Goal: Transaction & Acquisition: Purchase product/service

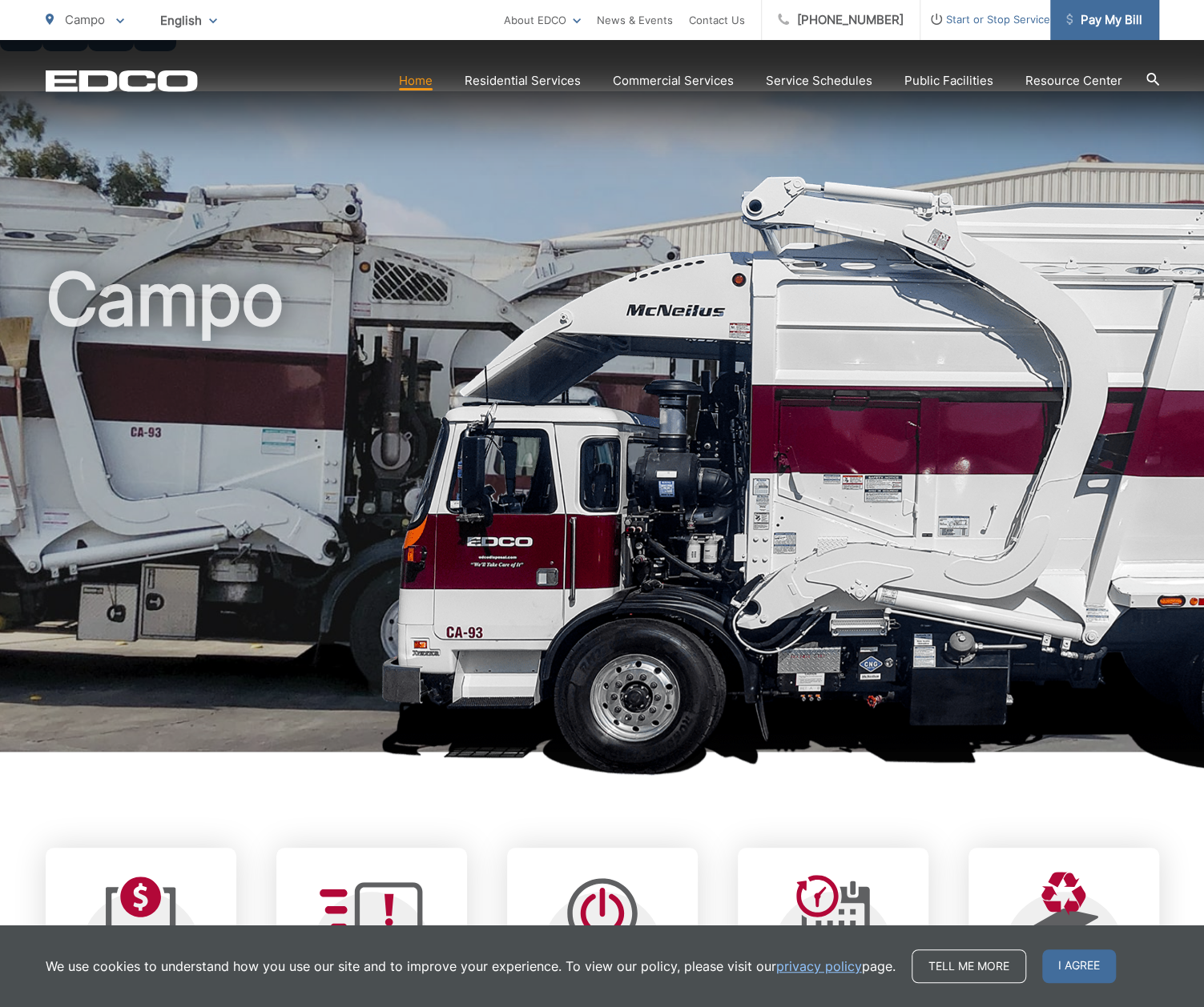
click at [1126, 14] on span "Pay My Bill" at bounding box center [1104, 19] width 76 height 19
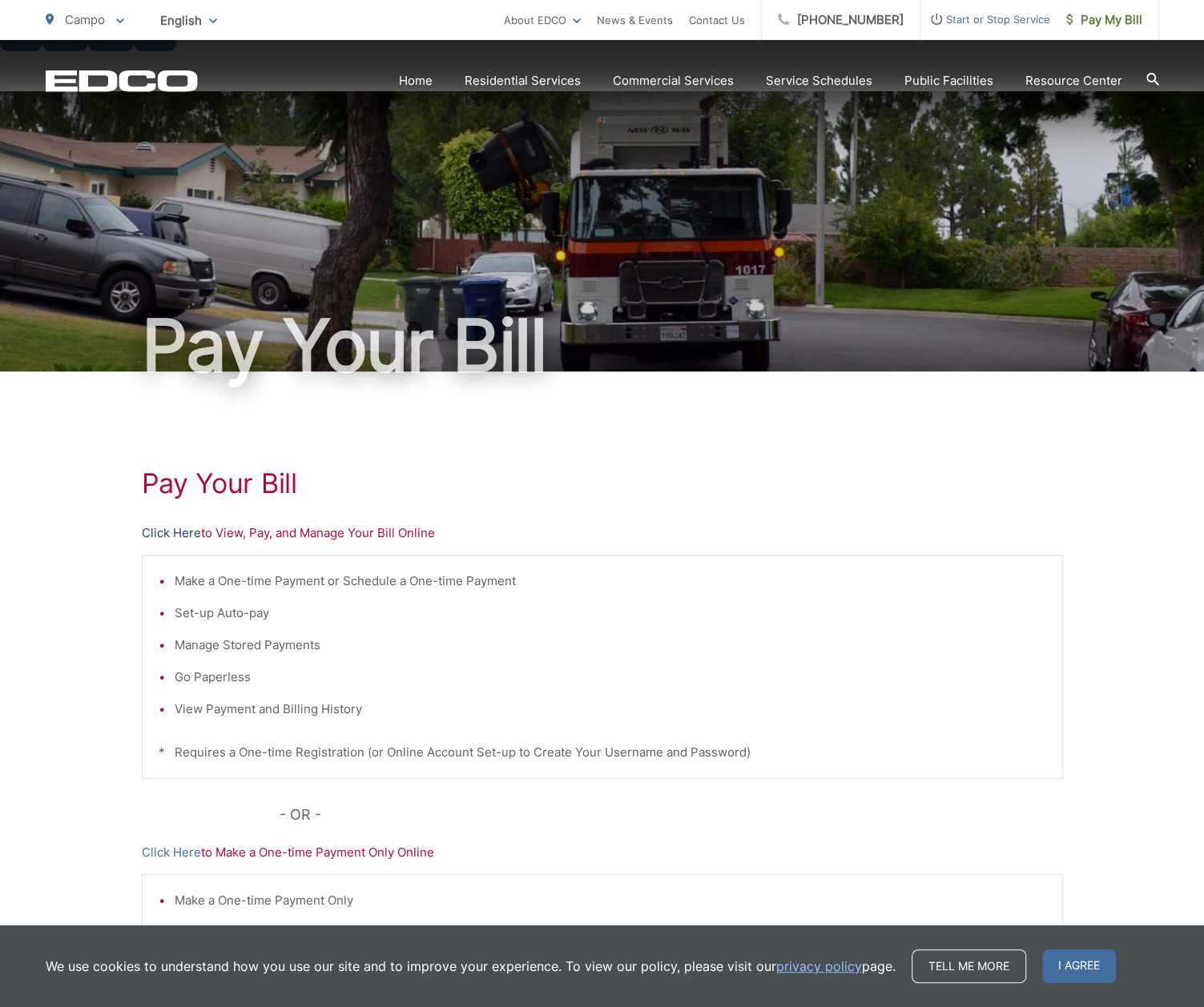
click at [184, 524] on link "Click Here" at bounding box center [172, 533] width 59 height 19
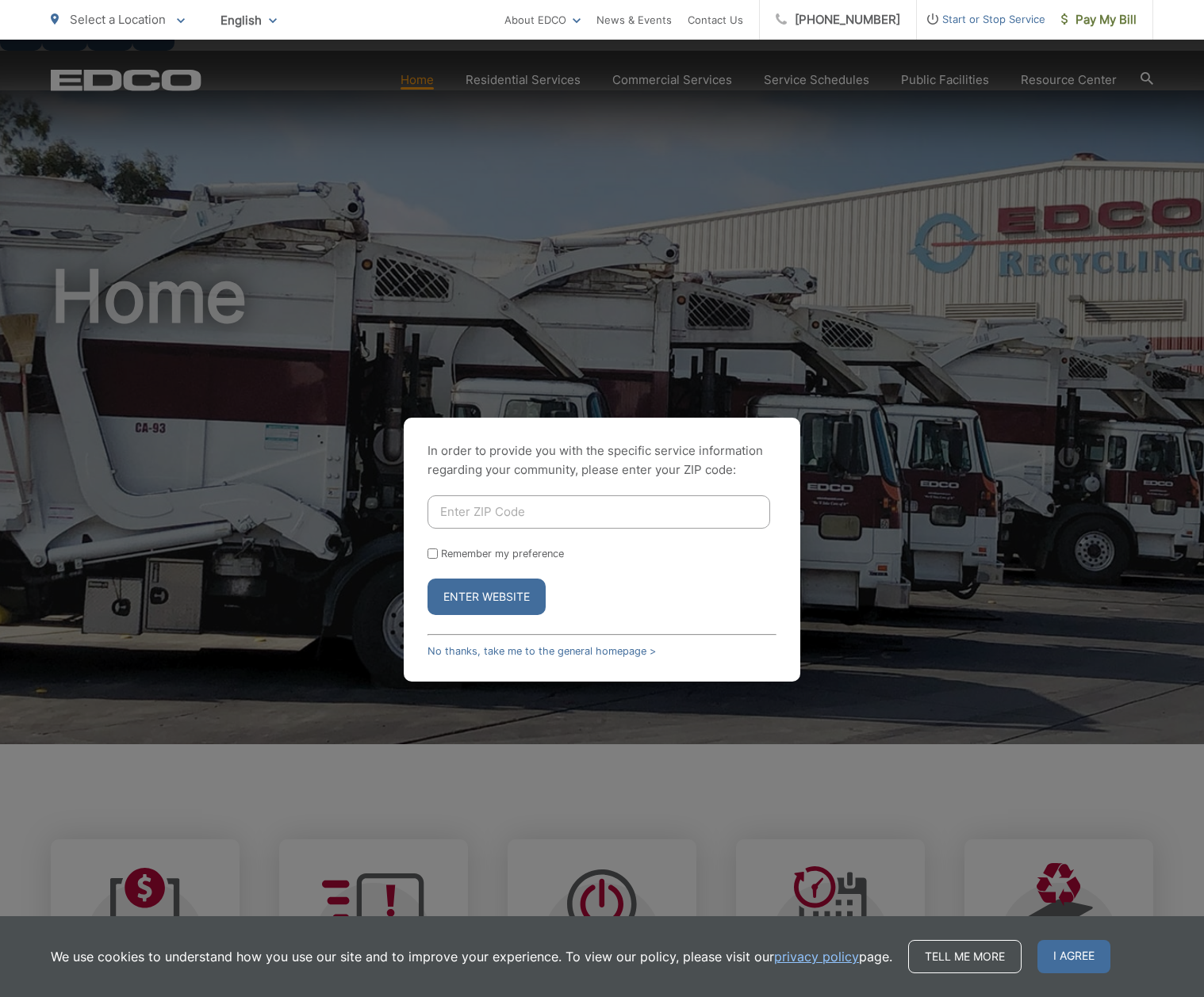
click at [488, 495] on input "Enter ZIP Code" at bounding box center [598, 512] width 342 height 33
type input "91906"
click at [482, 579] on button "Enter Website" at bounding box center [486, 597] width 118 height 37
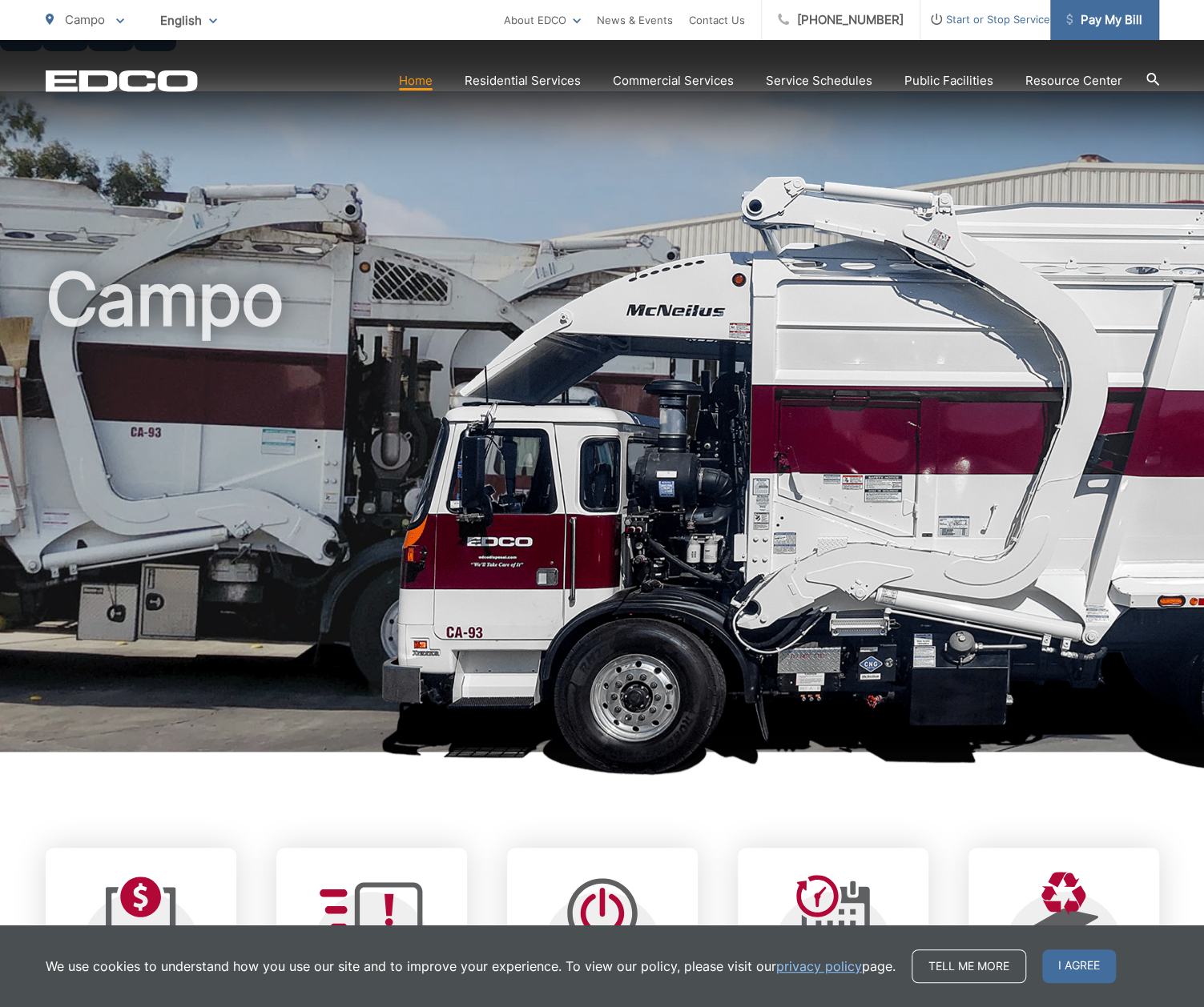
click at [1104, 26] on span "Pay My Bill" at bounding box center [1104, 19] width 76 height 19
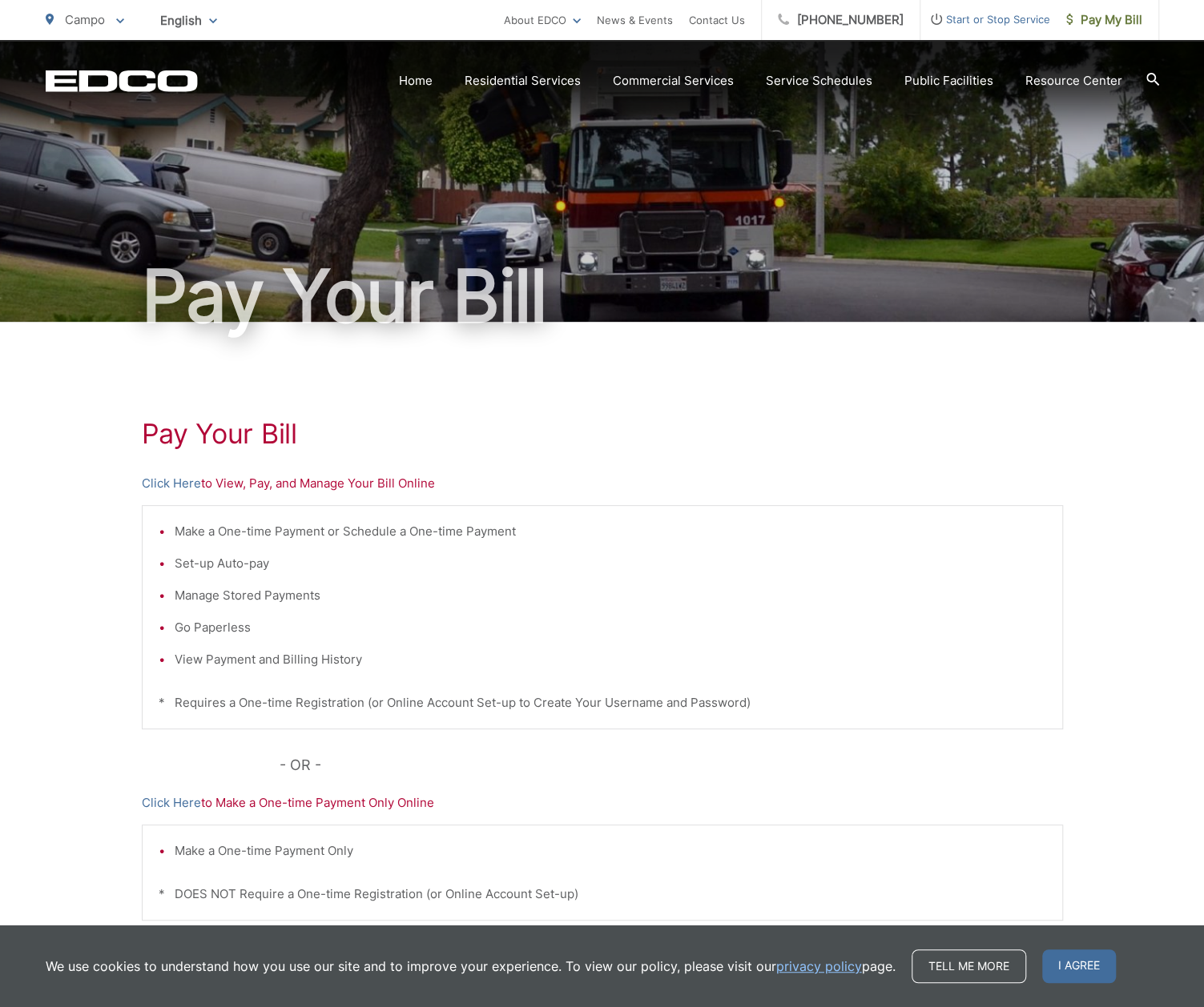
scroll to position [130, 0]
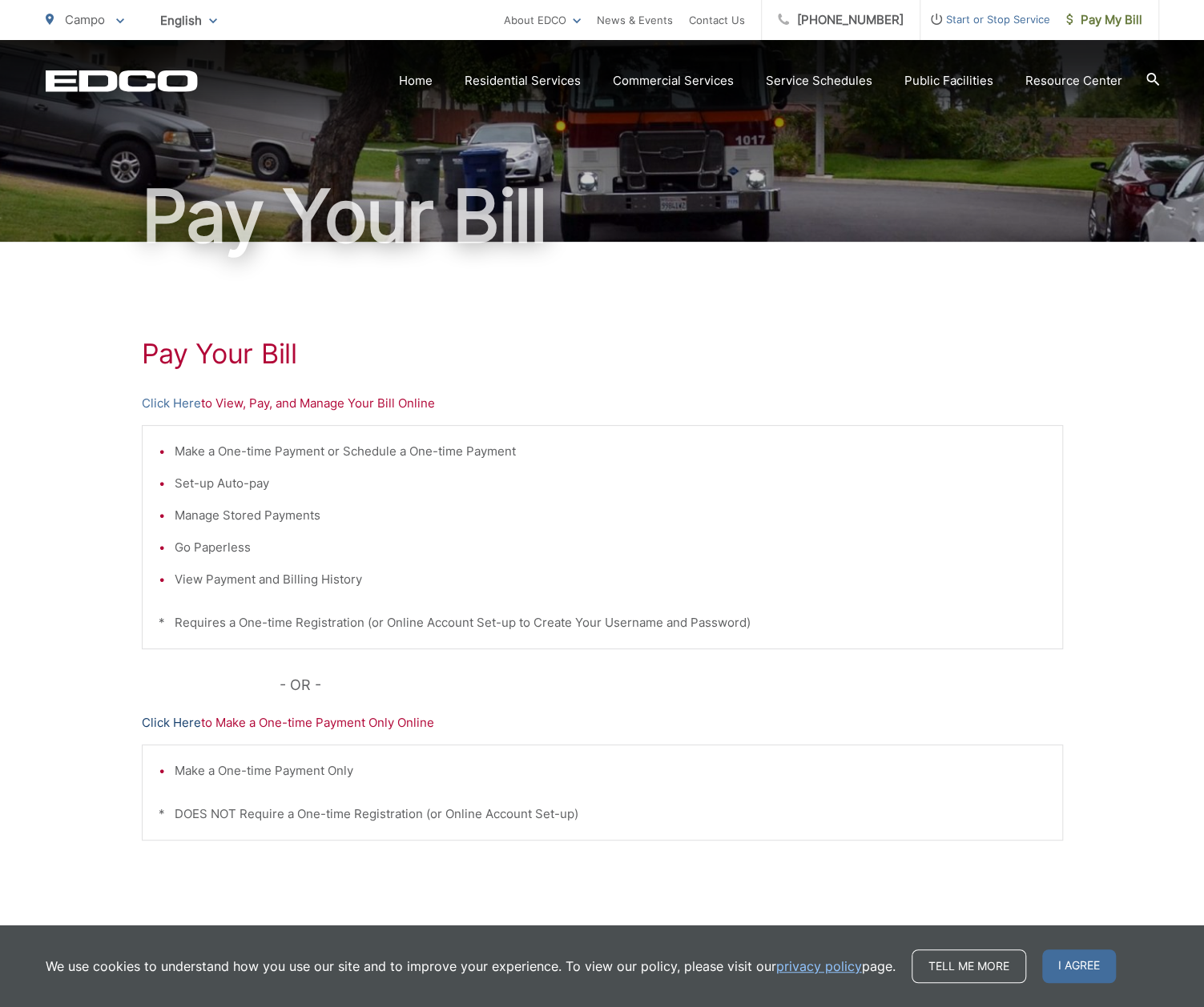
click at [177, 714] on link "Click Here" at bounding box center [172, 723] width 59 height 19
click at [177, 394] on link "Click Here" at bounding box center [172, 403] width 59 height 19
click at [191, 394] on link "Click Here" at bounding box center [172, 403] width 59 height 19
